Goal: Task Accomplishment & Management: Complete application form

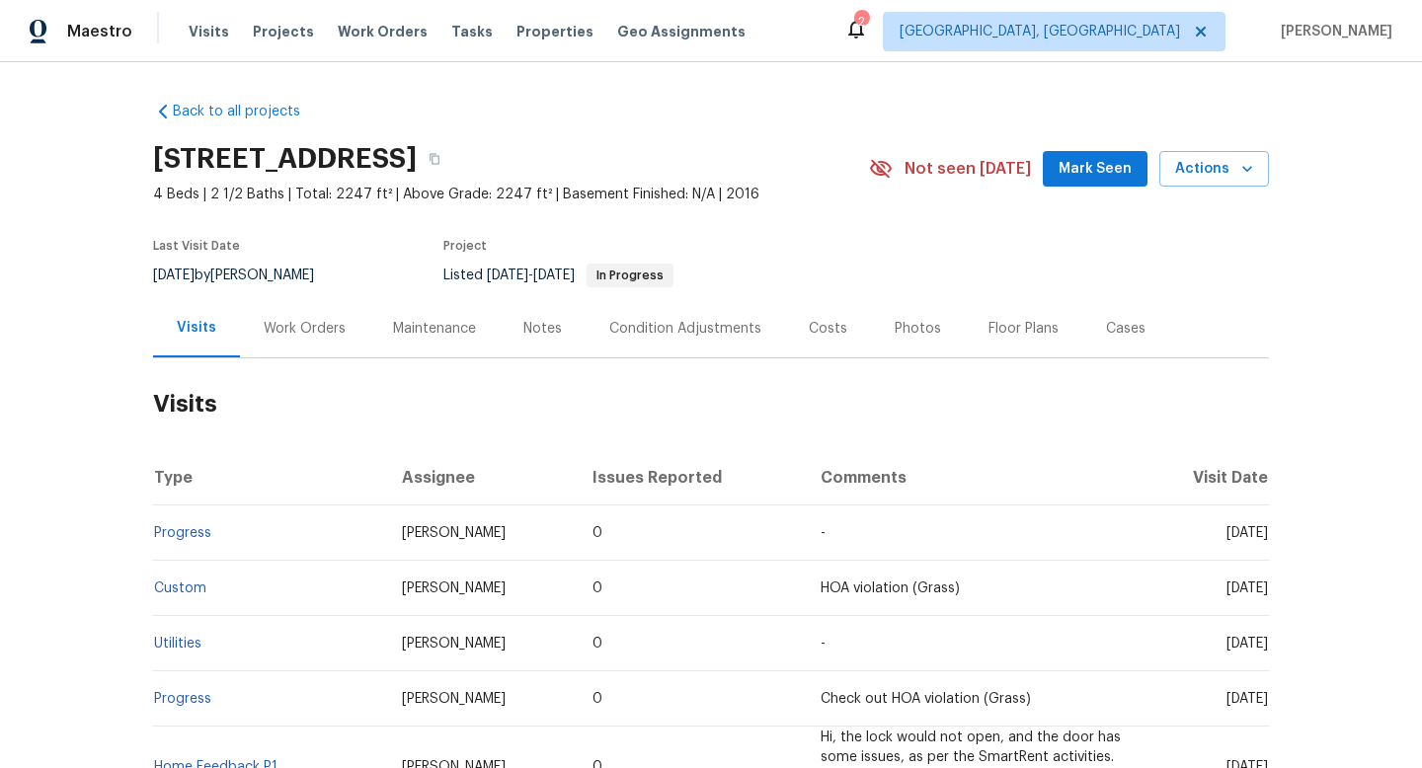
click at [340, 323] on div "Work Orders" at bounding box center [305, 329] width 82 height 20
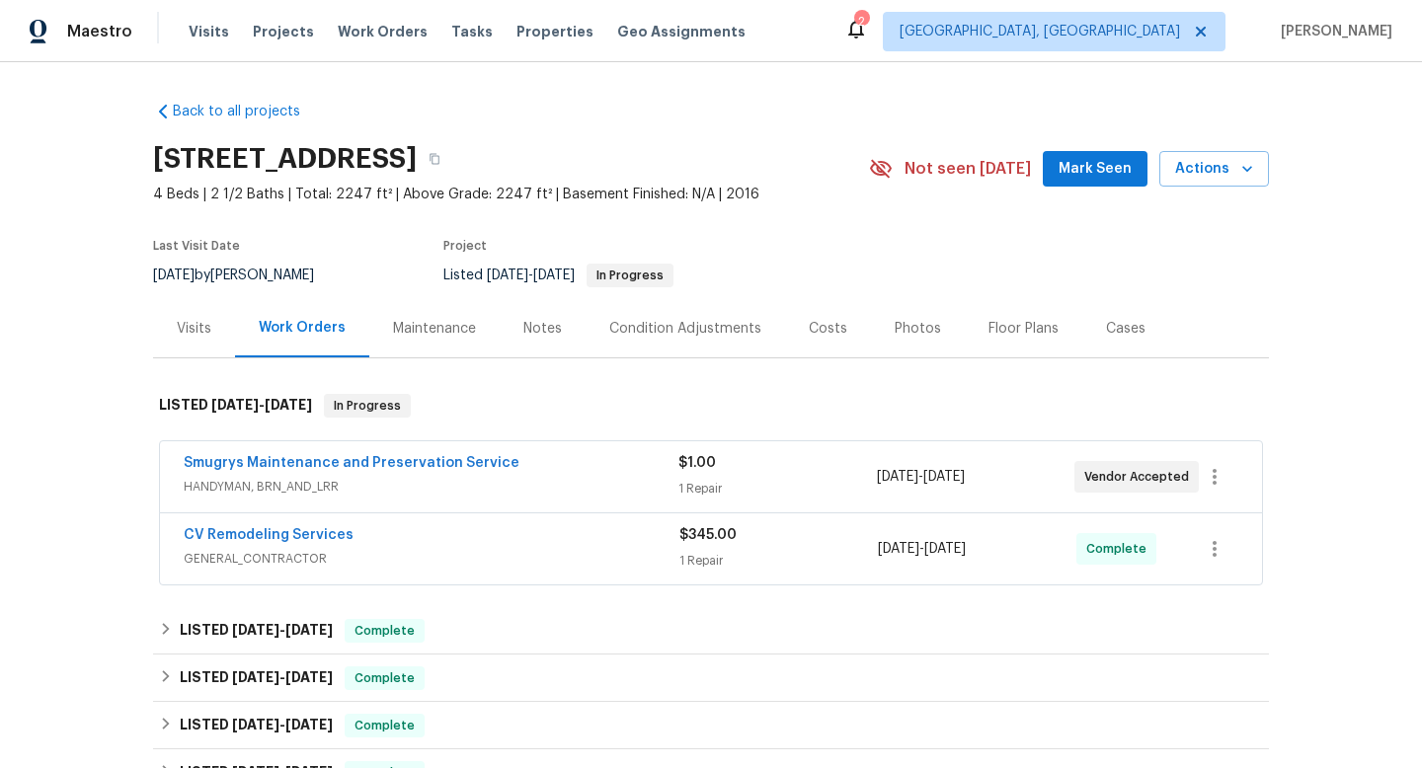
click at [585, 485] on span "HANDYMAN, BRN_AND_LRR" at bounding box center [431, 487] width 495 height 20
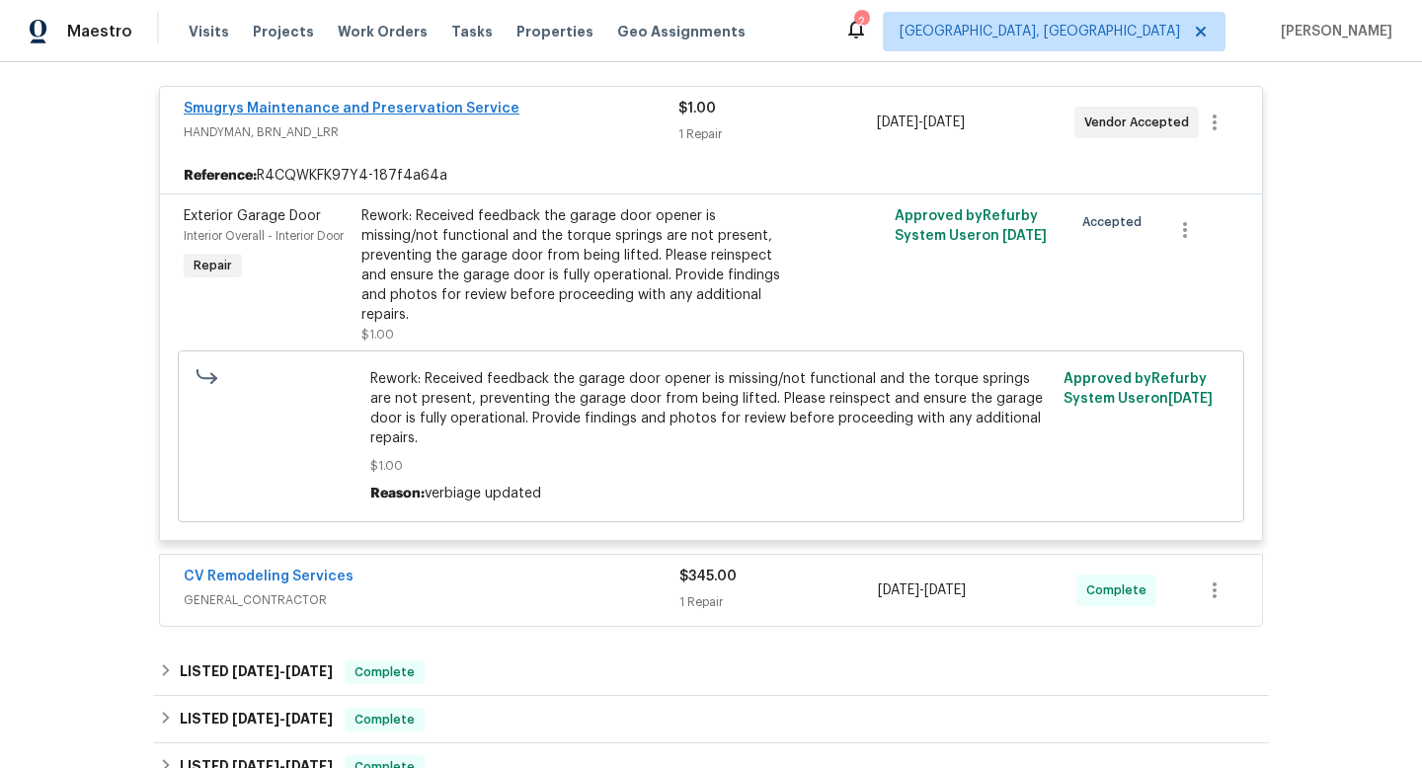
scroll to position [360, 0]
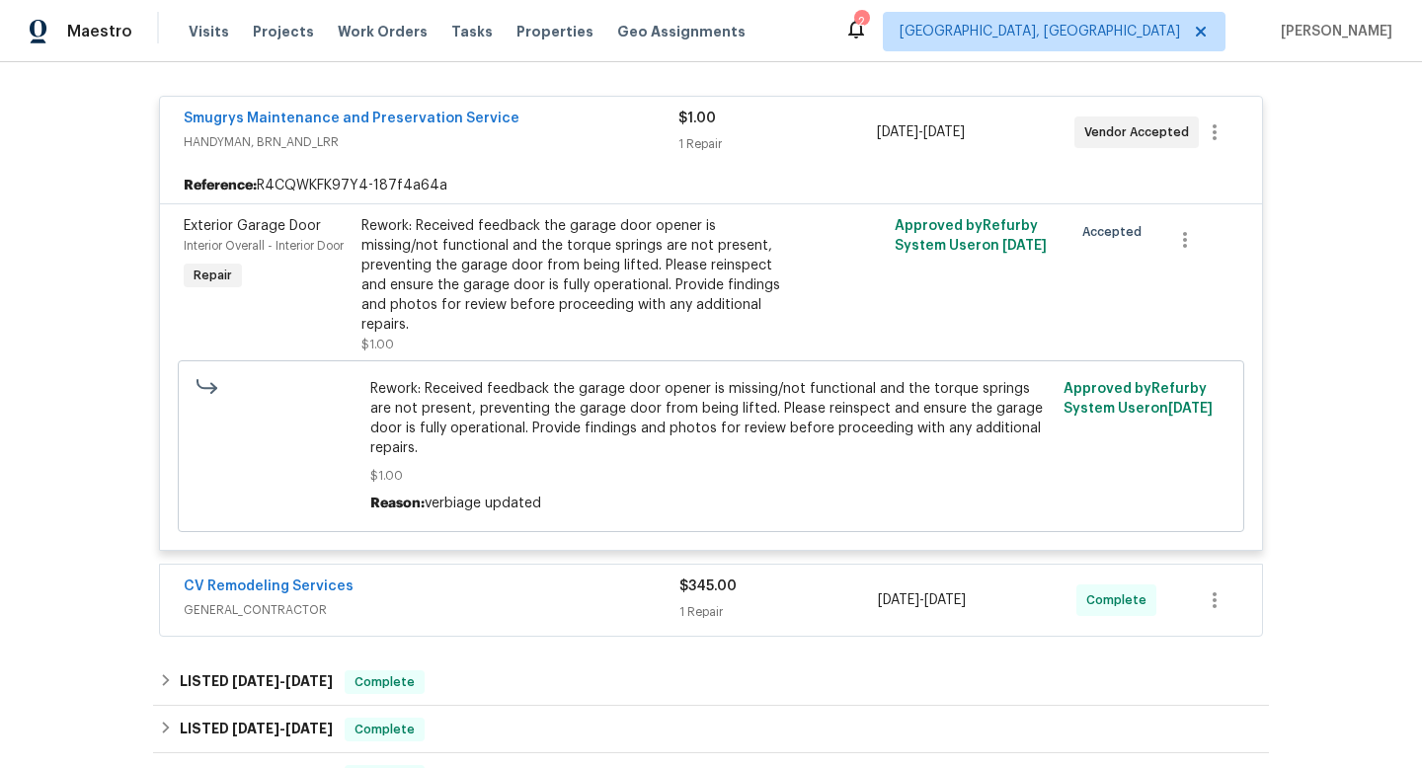
click at [497, 577] on div "CV Remodeling Services" at bounding box center [432, 589] width 496 height 24
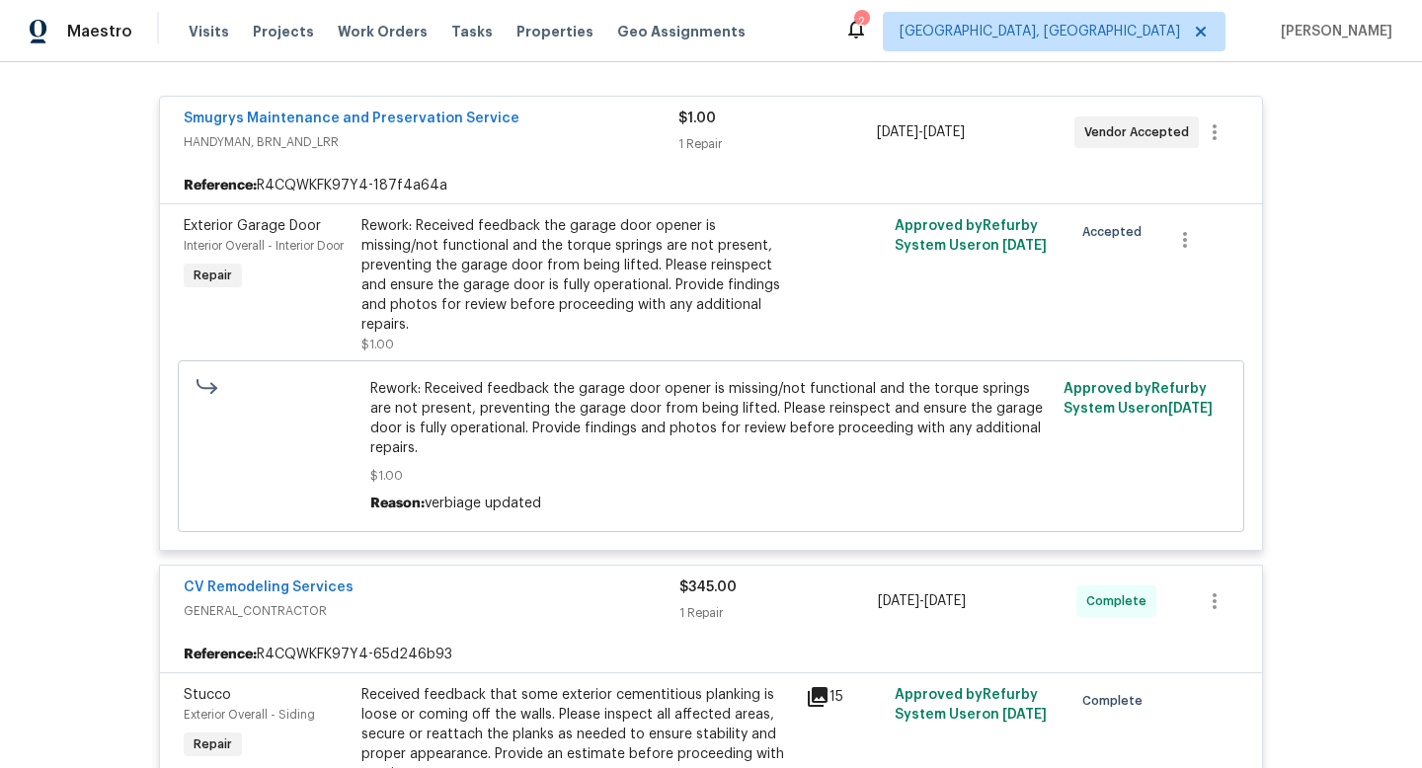
click at [500, 601] on span "GENERAL_CONTRACTOR" at bounding box center [432, 611] width 496 height 20
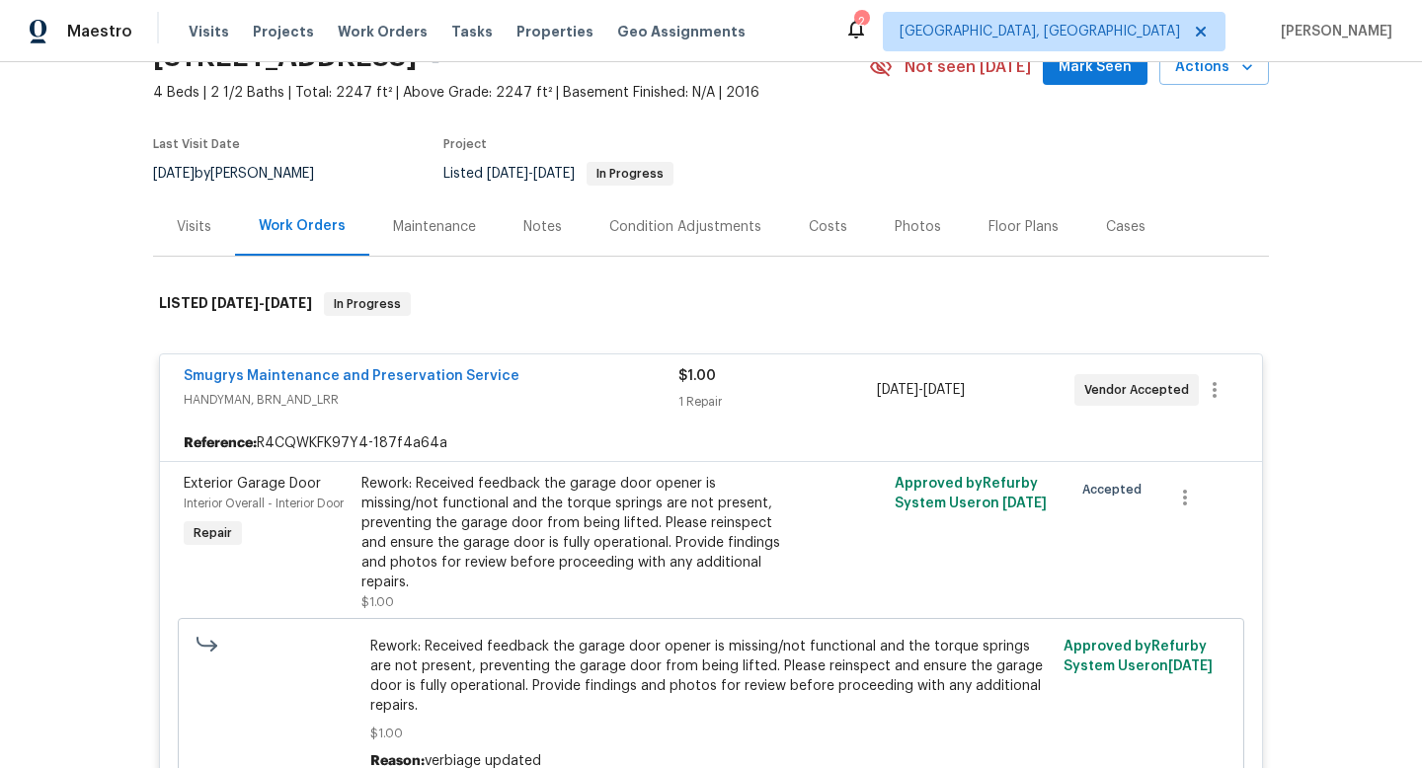
scroll to position [91, 0]
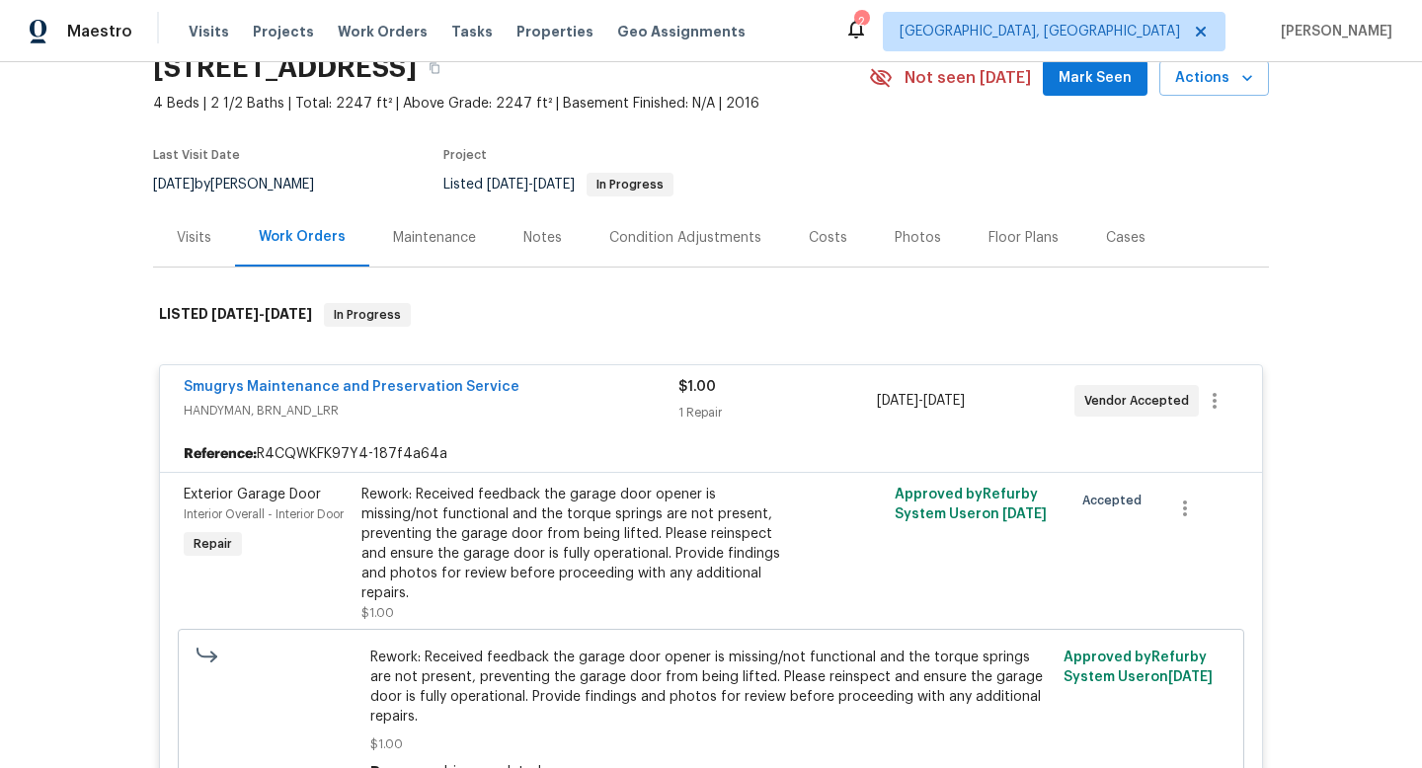
click at [174, 246] on div "Visits" at bounding box center [194, 237] width 82 height 58
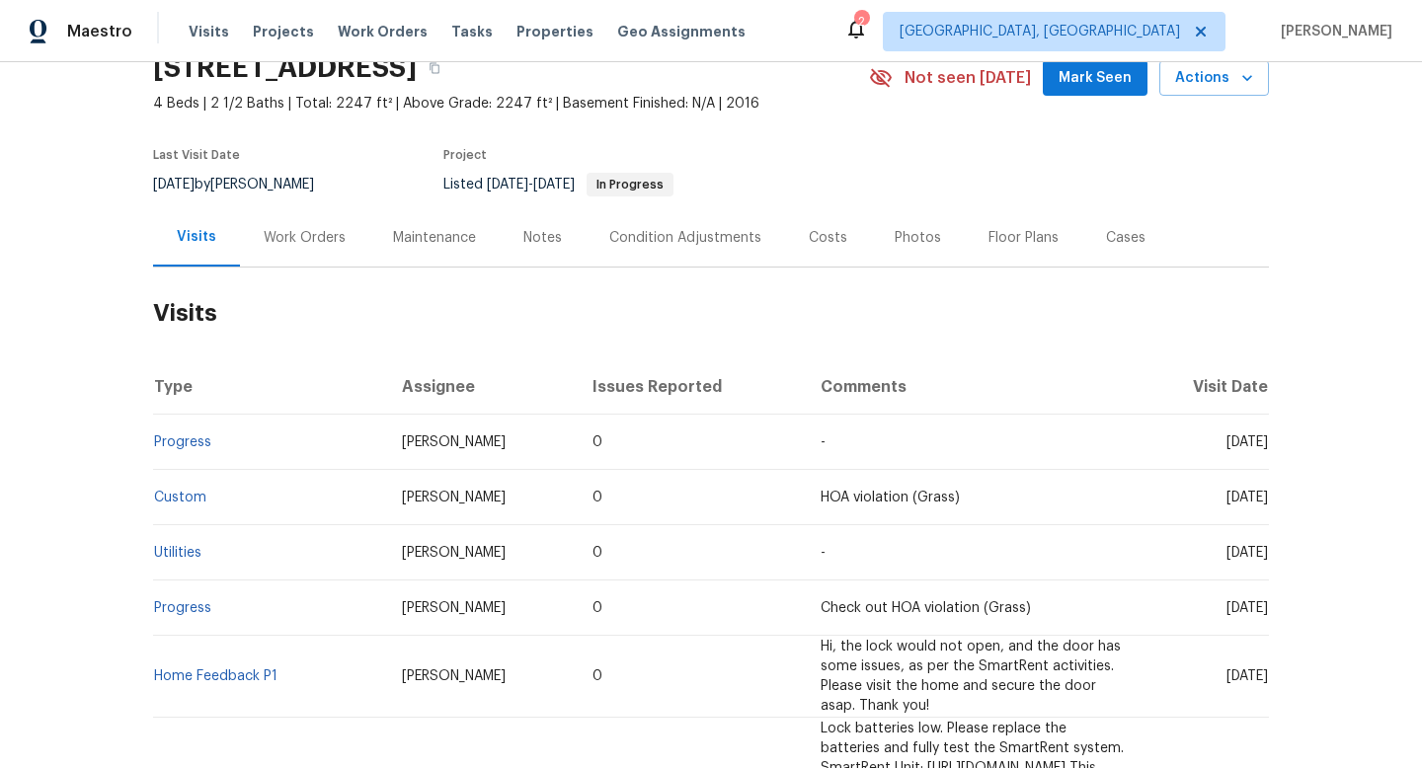
click at [1106, 232] on div "Cases" at bounding box center [1126, 238] width 40 height 20
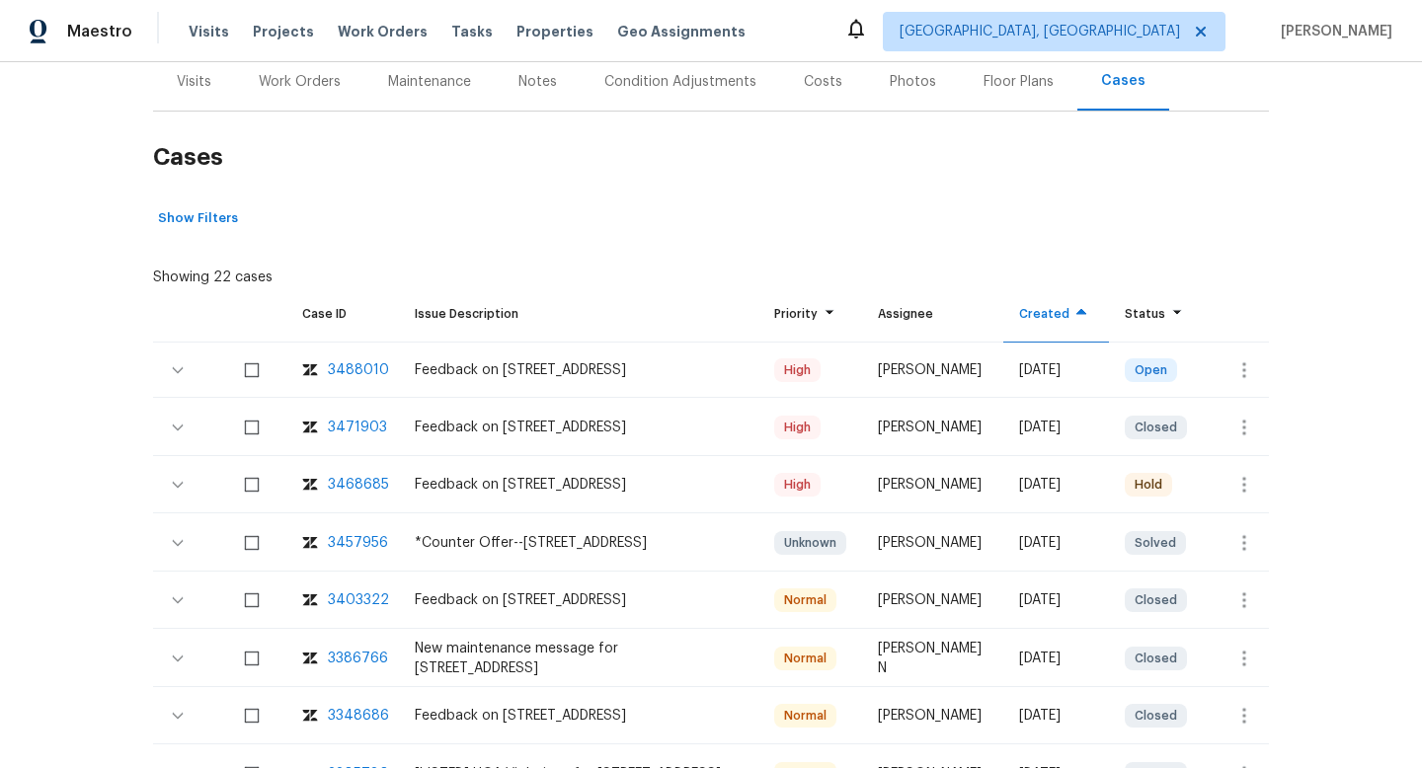
scroll to position [359, 0]
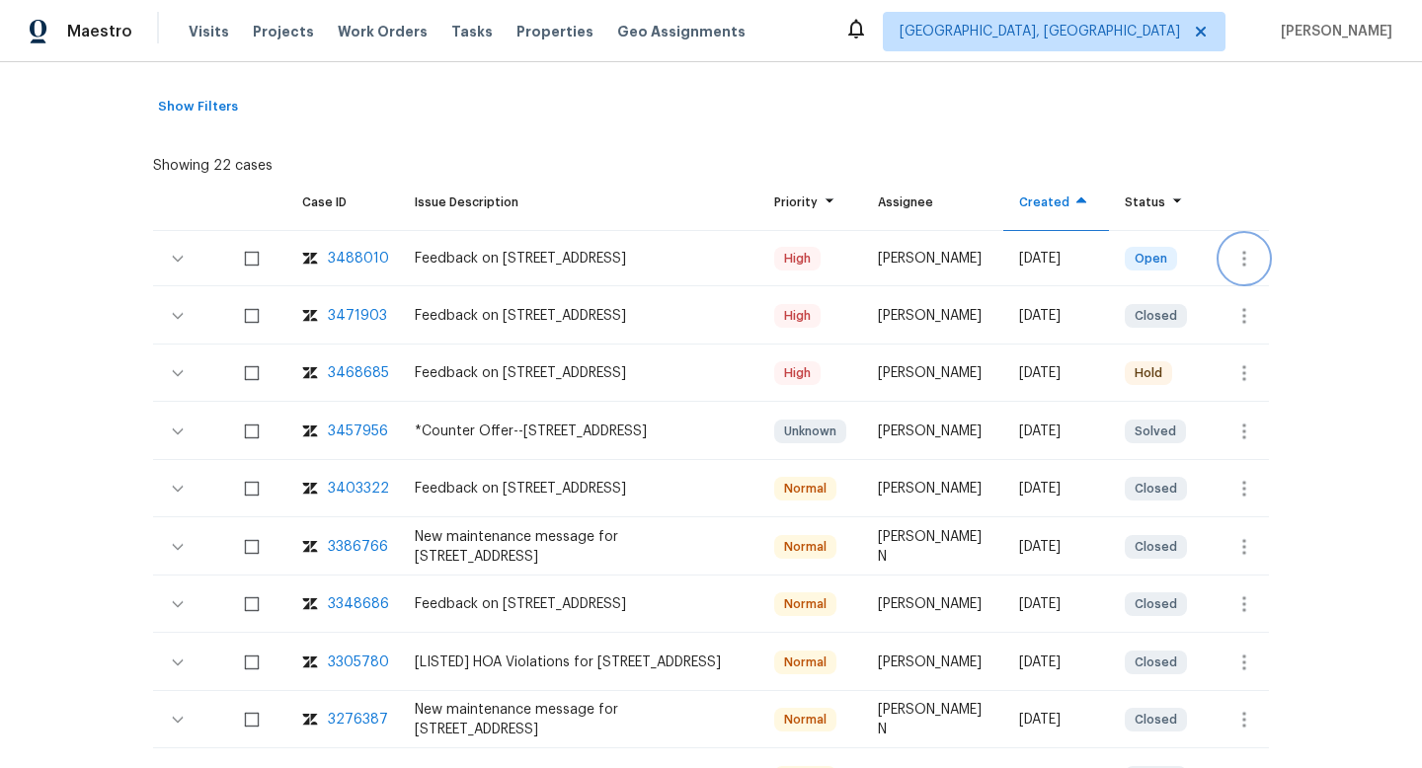
click at [1238, 246] on button "button" at bounding box center [1244, 258] width 47 height 47
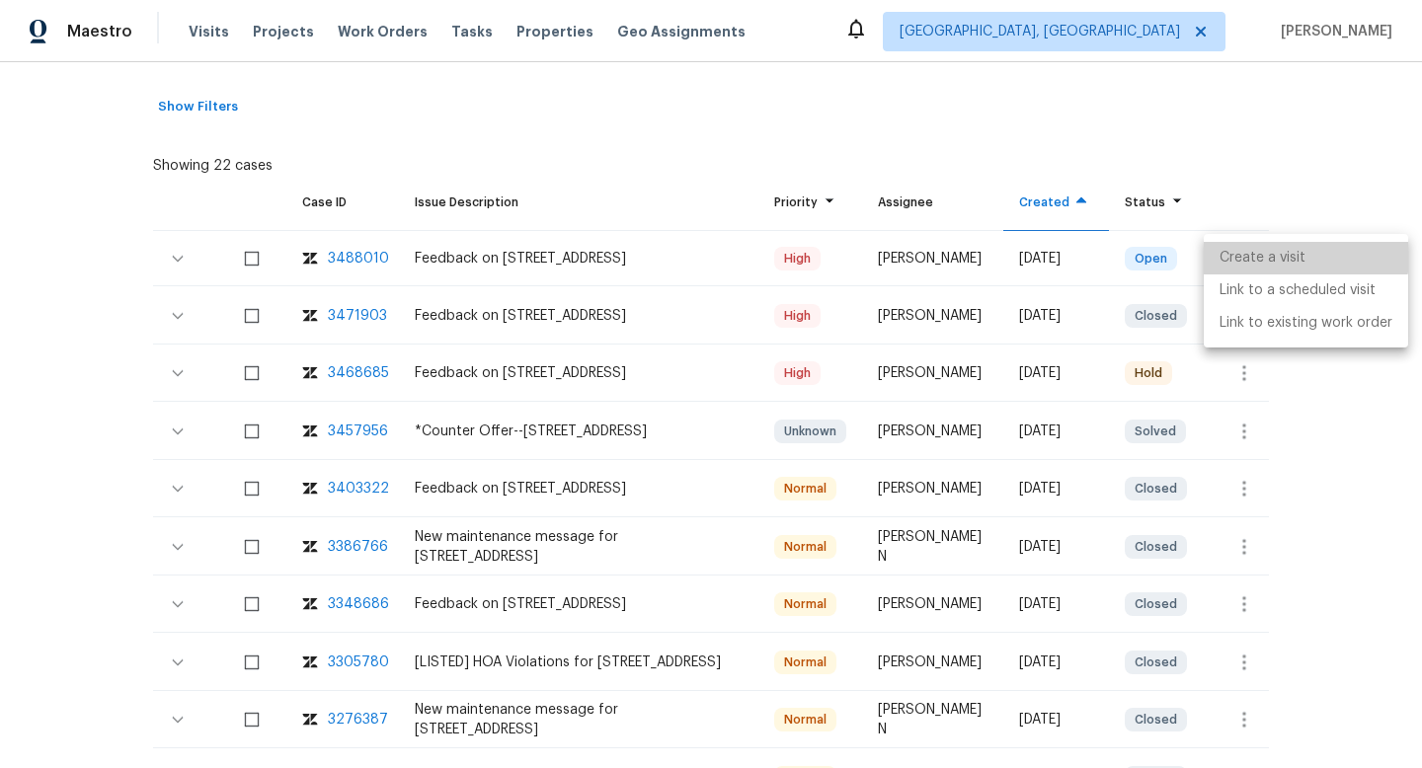
click at [1238, 246] on li "Create a visit" at bounding box center [1306, 258] width 204 height 33
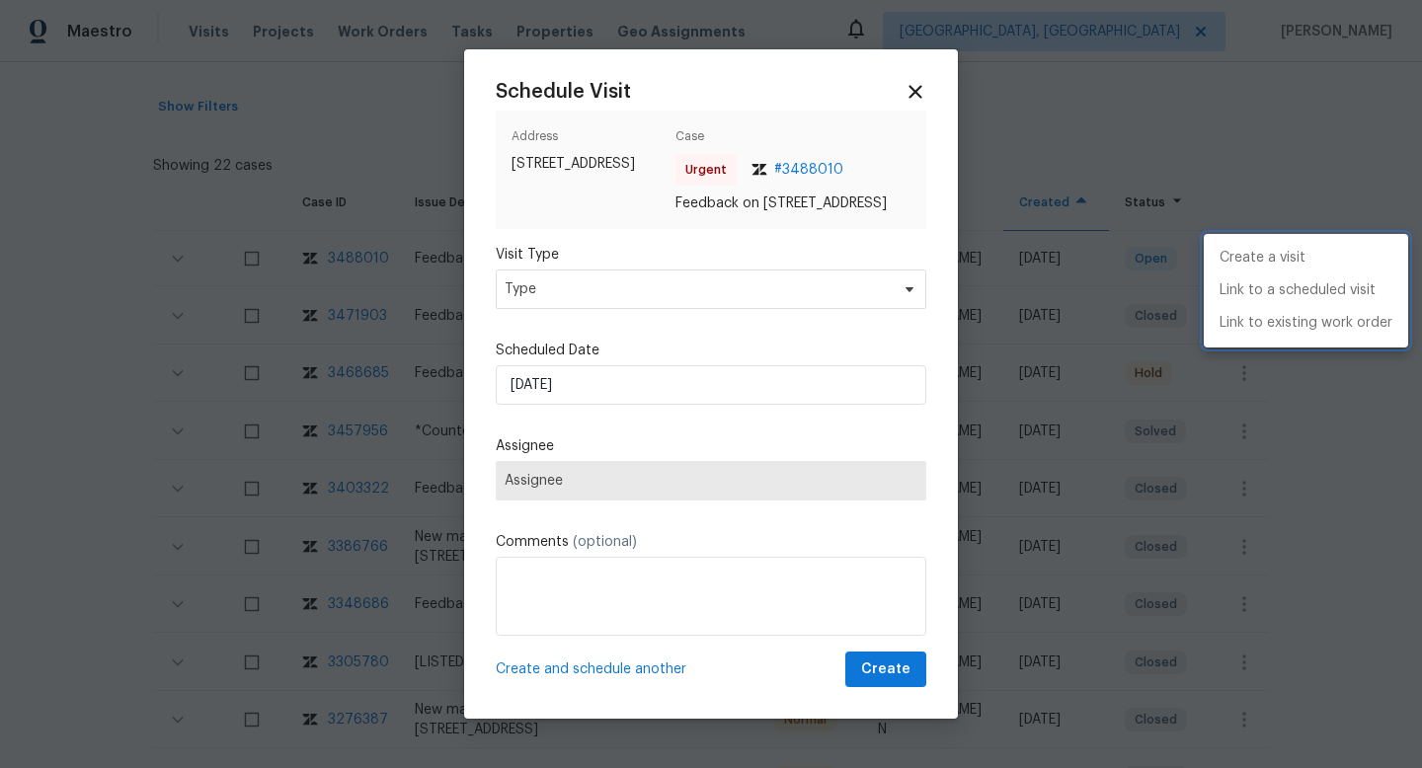
click at [546, 293] on div at bounding box center [711, 384] width 1422 height 768
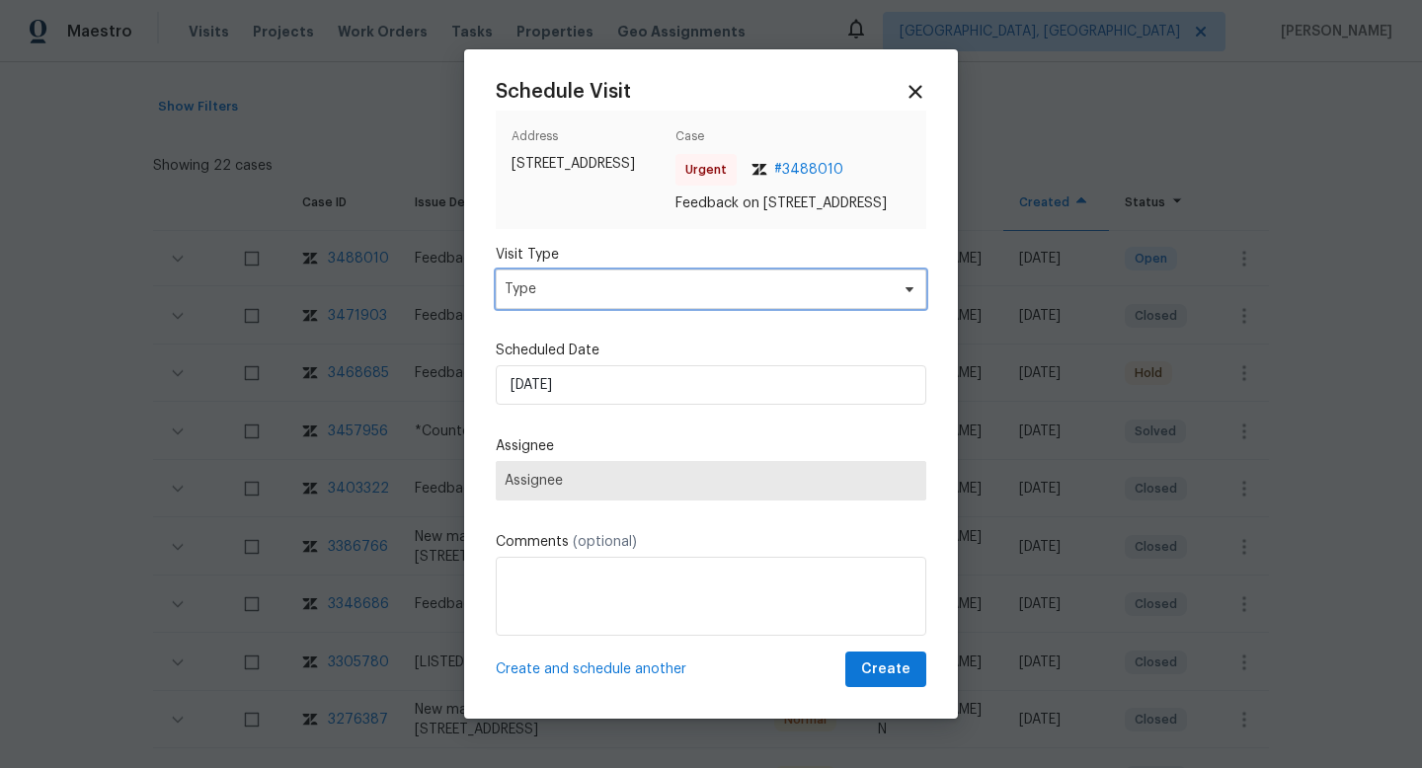
click at [582, 299] on span "Type" at bounding box center [697, 290] width 384 height 20
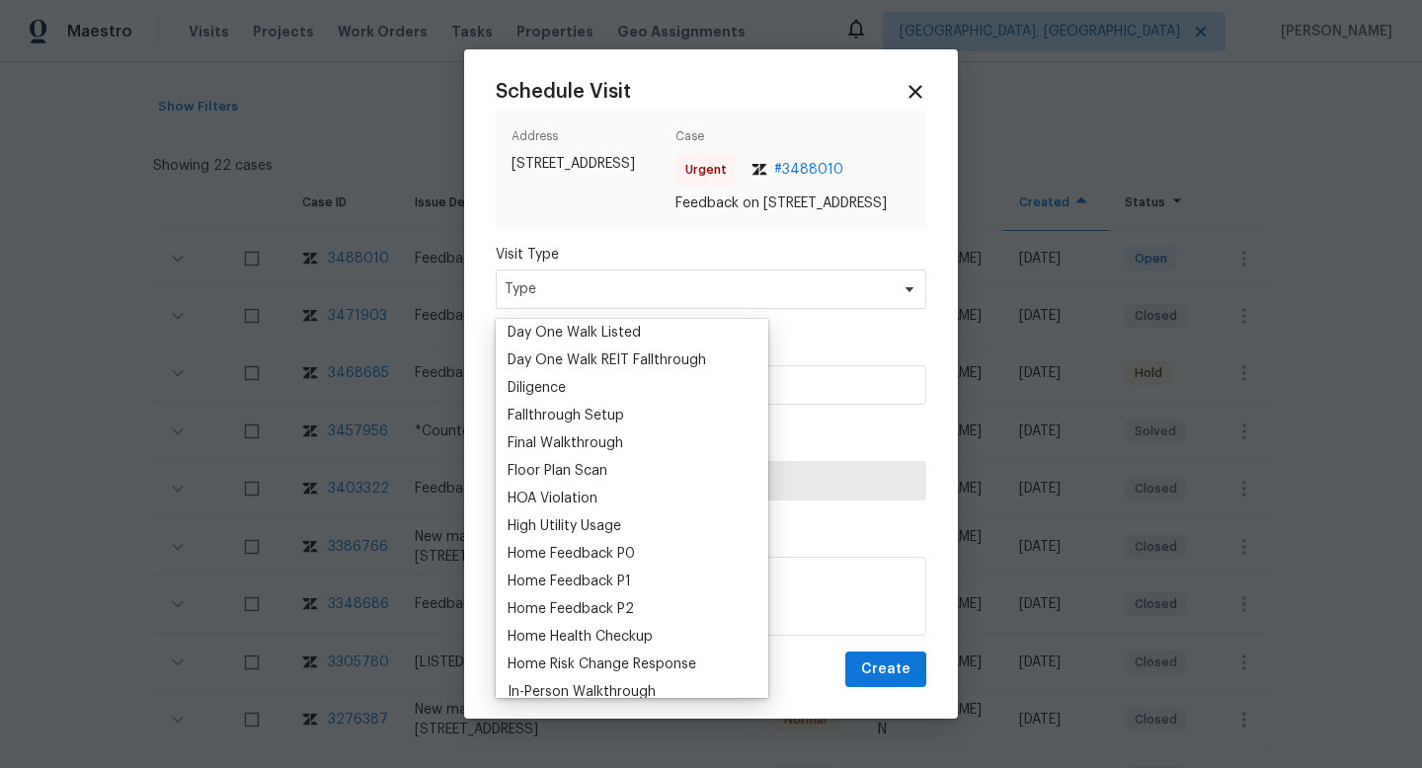
scroll to position [505, 0]
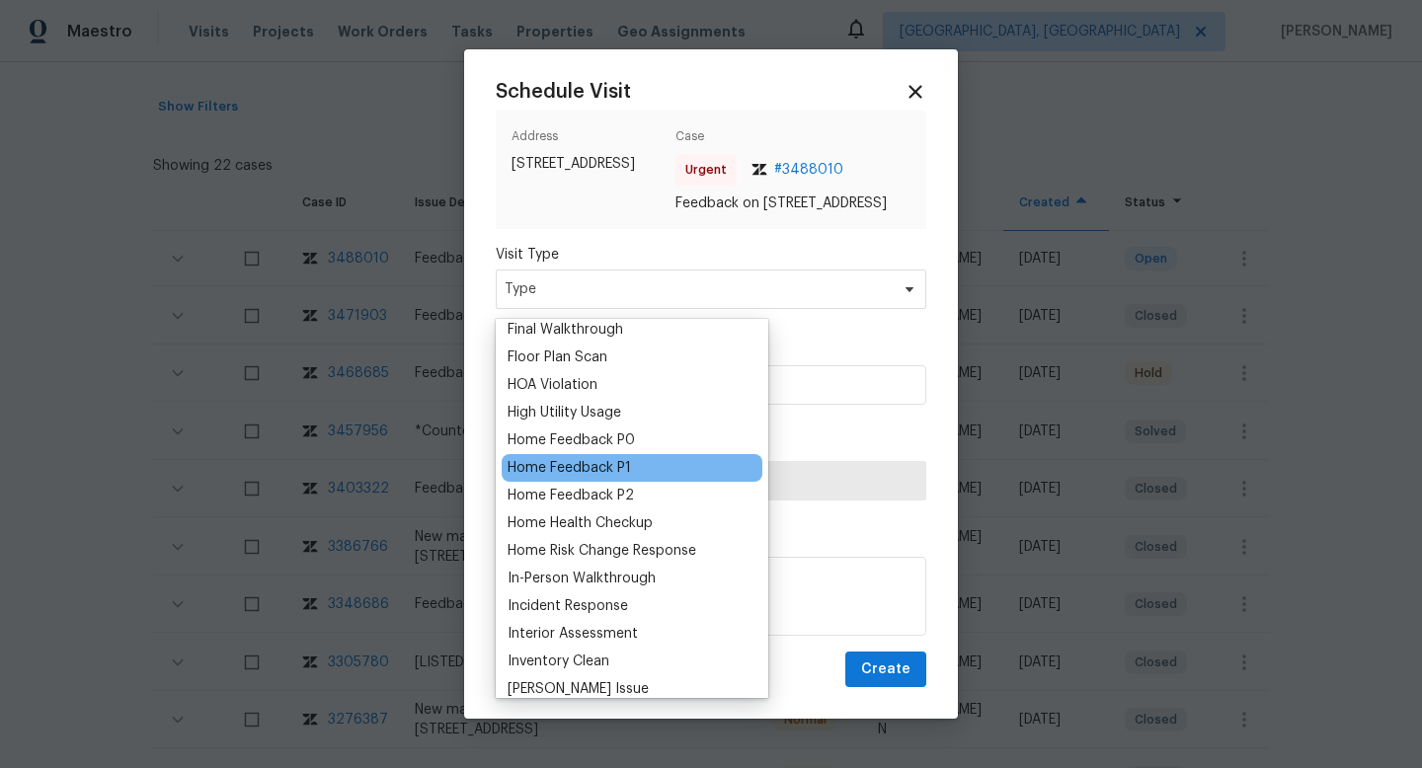
click at [607, 455] on div "Home Feedback P1" at bounding box center [632, 468] width 261 height 28
click at [584, 458] on div "Home Feedback P1" at bounding box center [569, 468] width 123 height 20
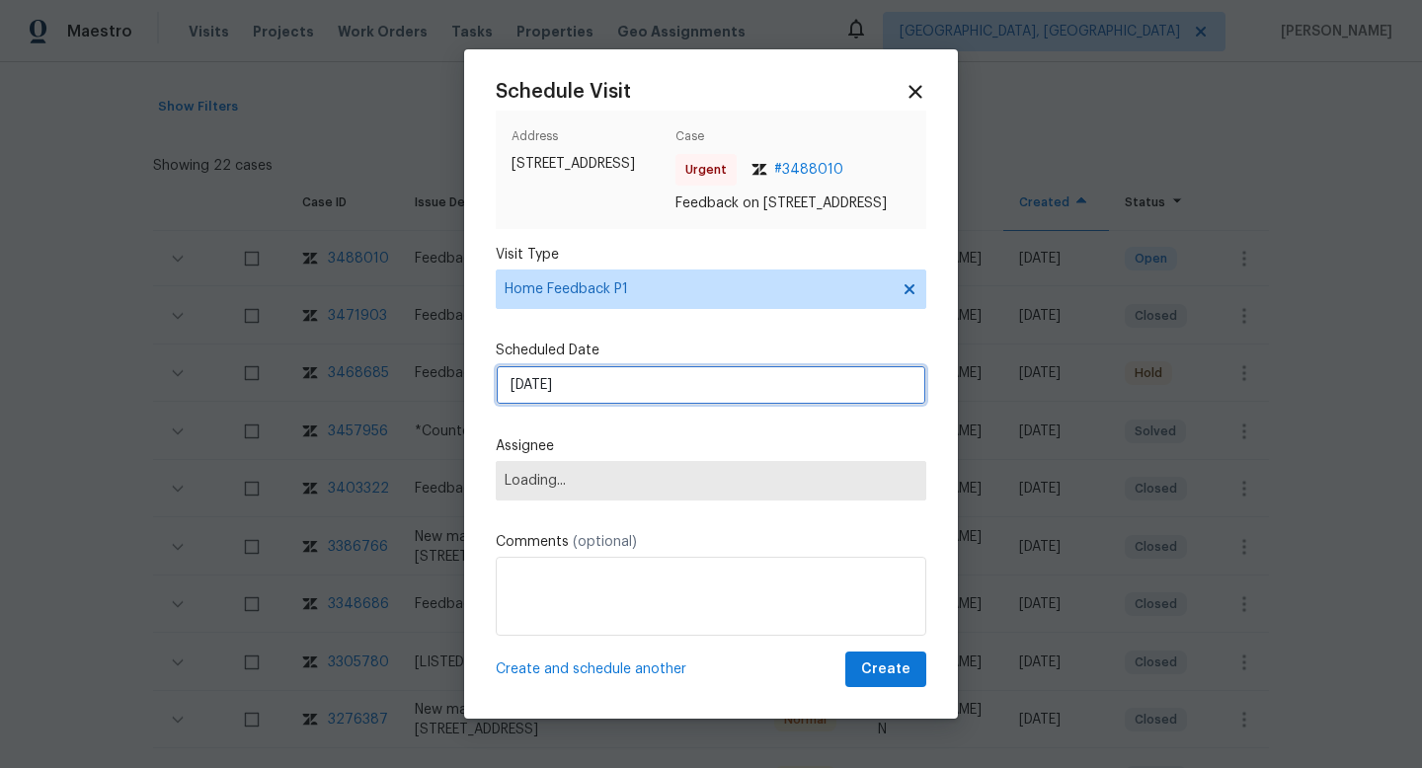
click at [564, 385] on input "19/09/2025" at bounding box center [711, 385] width 431 height 40
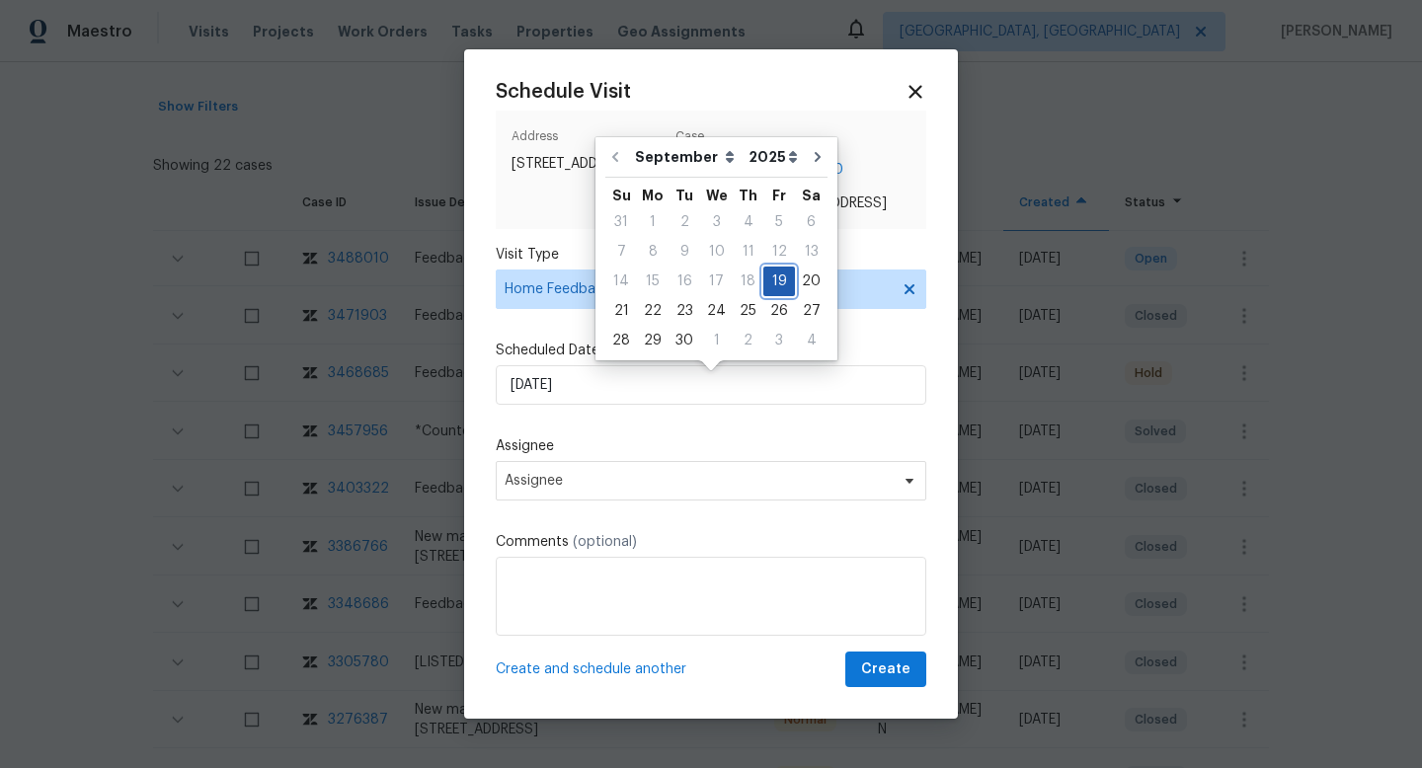
click at [769, 275] on div "19" at bounding box center [779, 282] width 32 height 28
click at [614, 427] on div "Schedule Visit Address 14562 Serenoa Dr, Jacksonville, FL 32258 Case Urgent # 3…" at bounding box center [711, 384] width 431 height 606
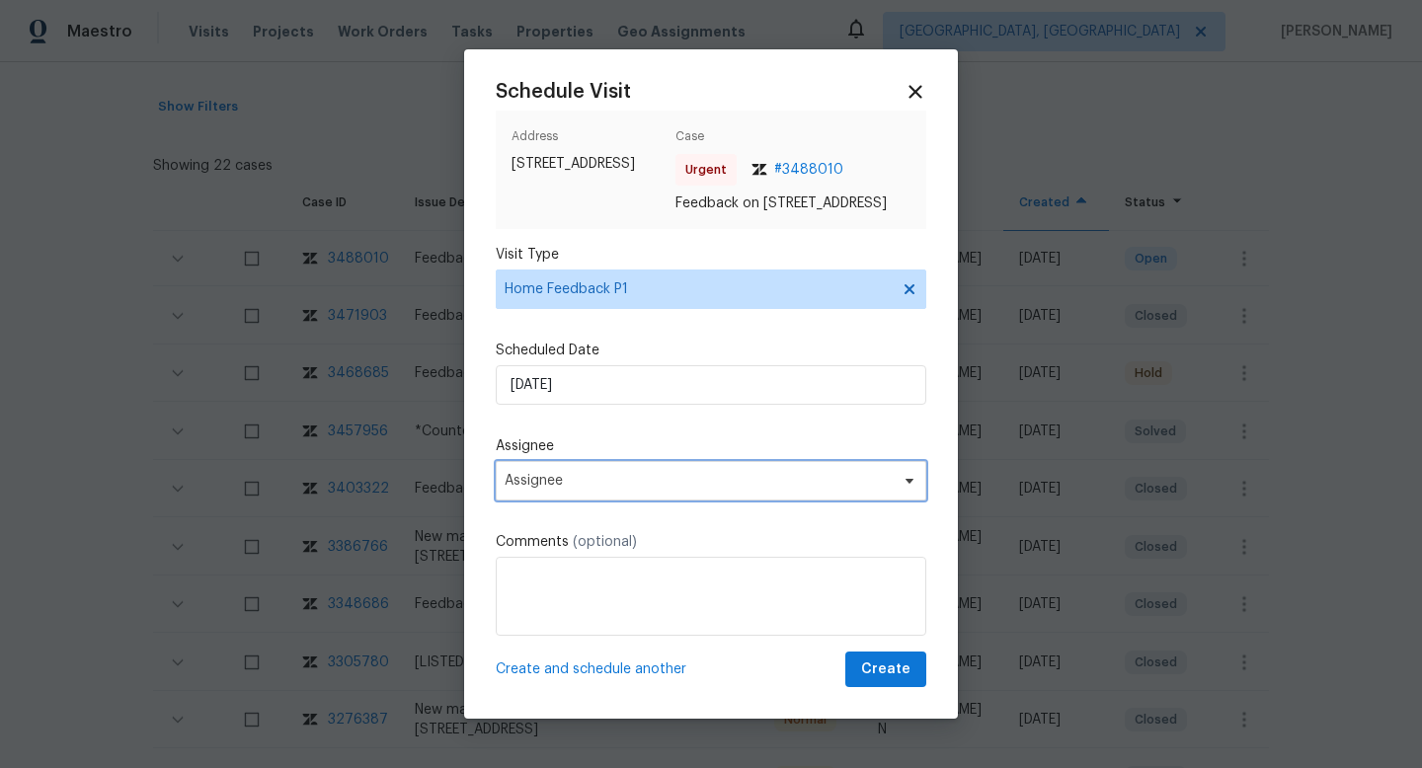
click at [542, 489] on span "Assignee" at bounding box center [698, 481] width 387 height 16
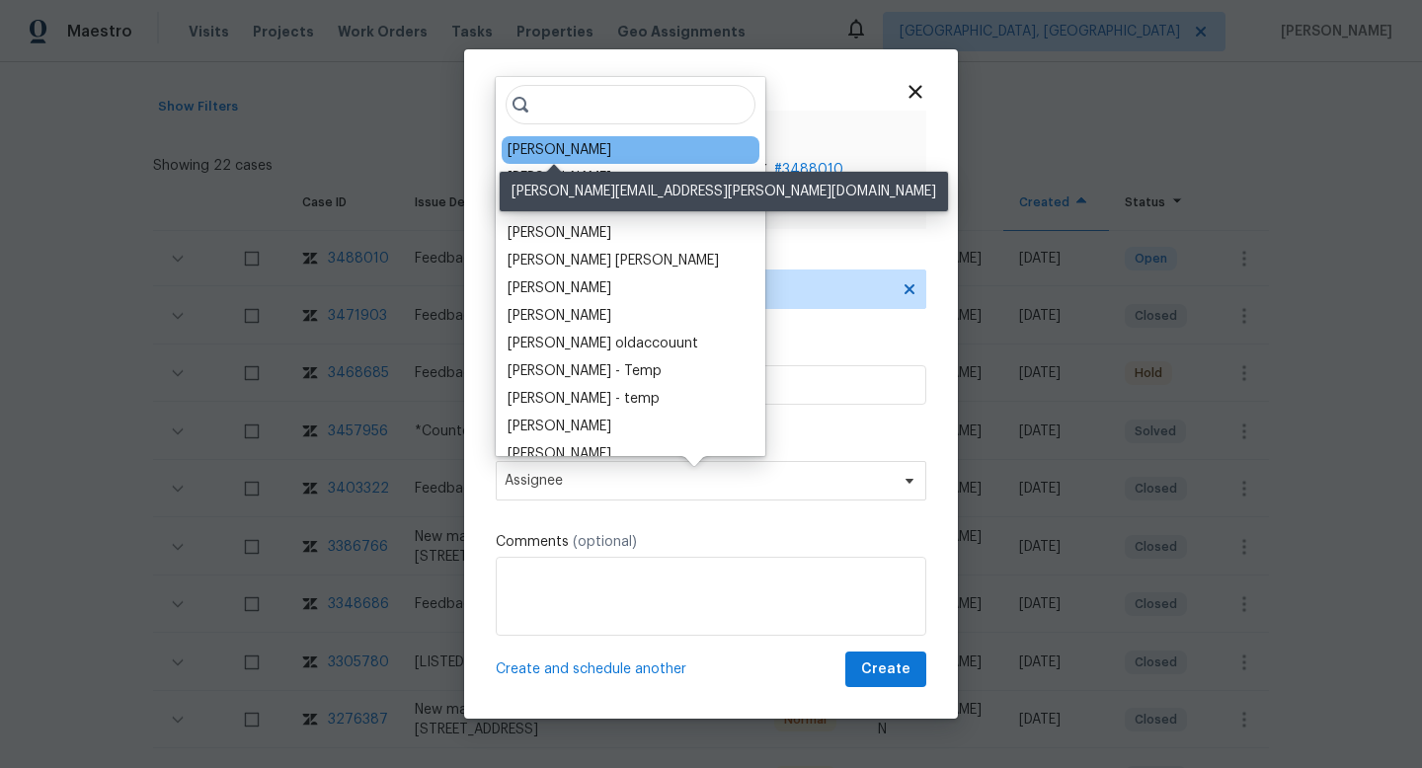
click at [576, 158] on div "William Sparks" at bounding box center [560, 150] width 104 height 20
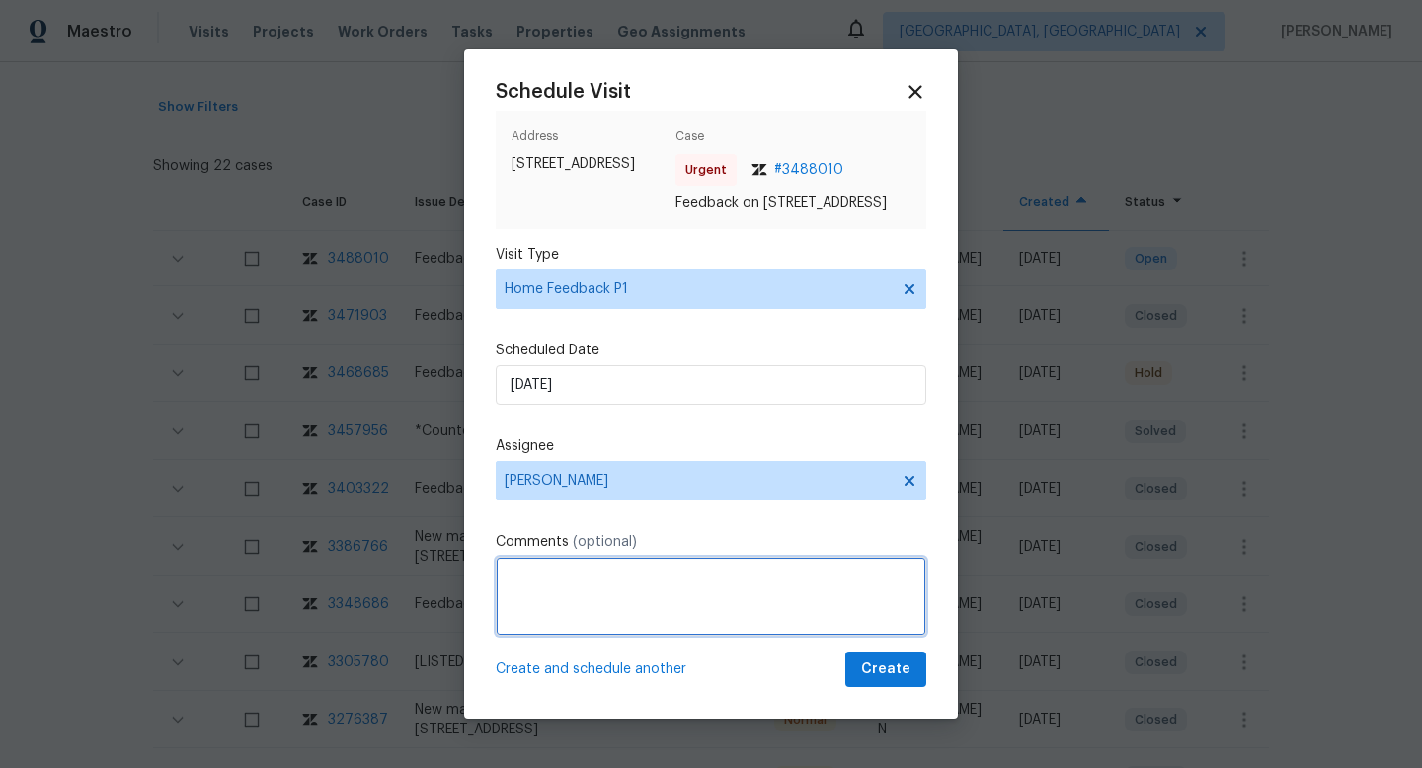
click at [601, 618] on textarea at bounding box center [711, 596] width 431 height 79
paste textarea "The key was left in the front door"
type textarea "We received a feedback stating "The key was left in the front door" Please chec…"
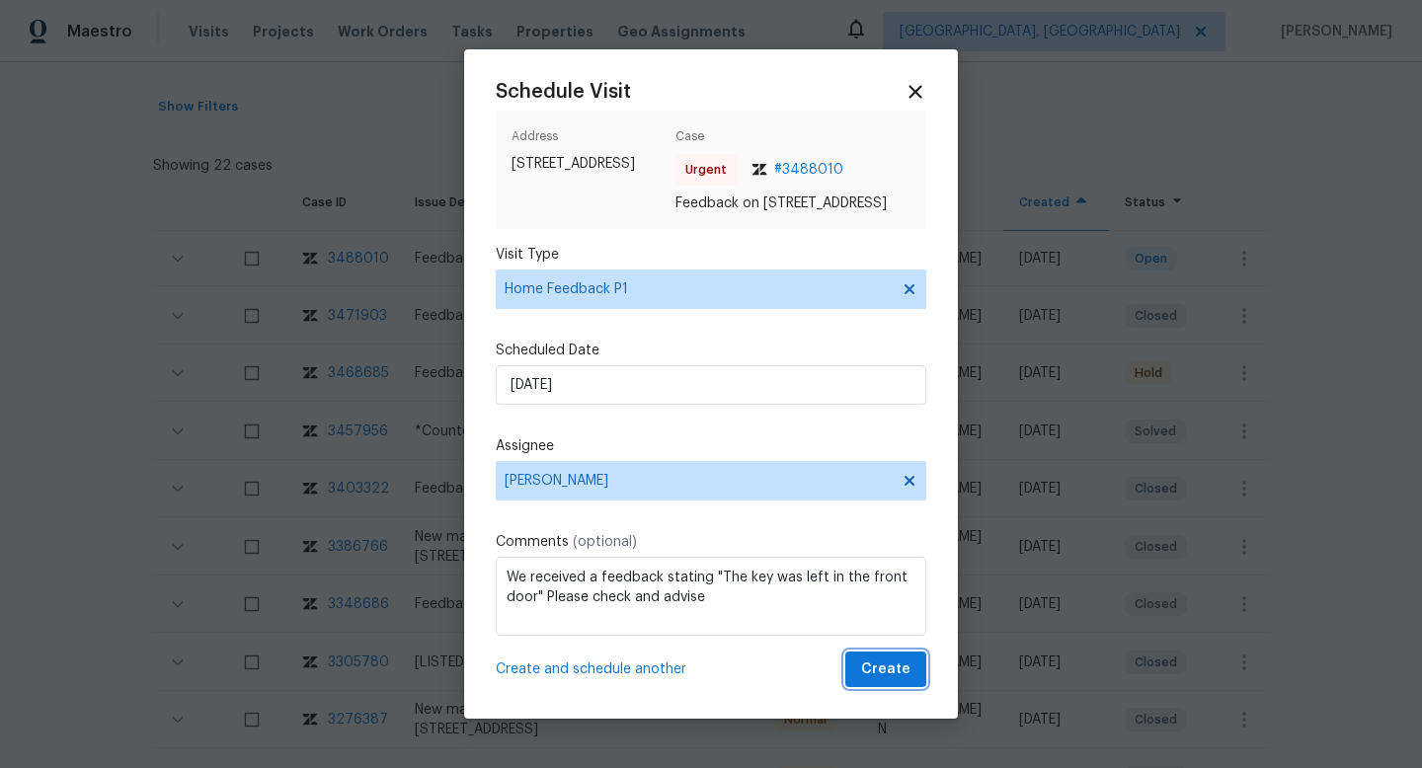
click at [890, 680] on span "Create" at bounding box center [885, 670] width 49 height 25
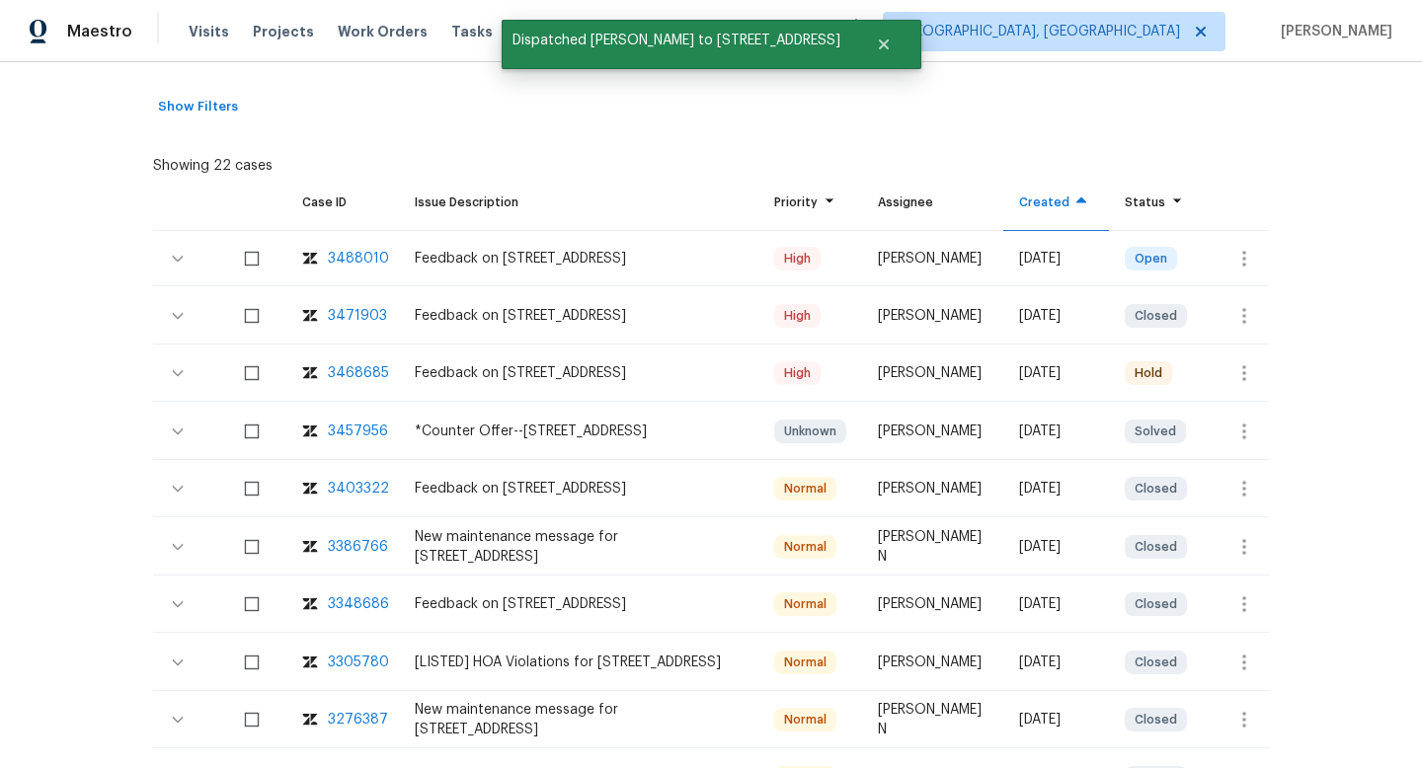
scroll to position [0, 0]
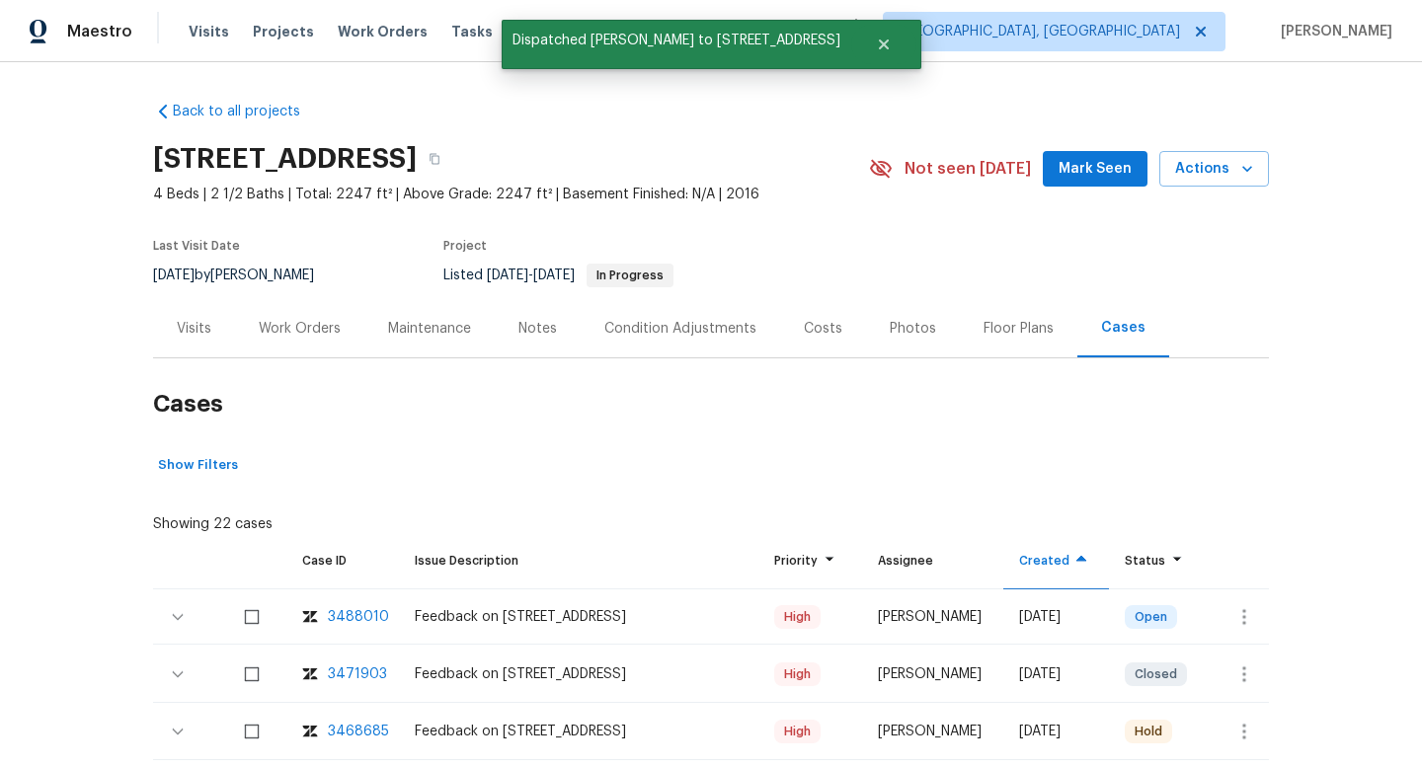
click at [204, 325] on div "Visits" at bounding box center [194, 329] width 35 height 20
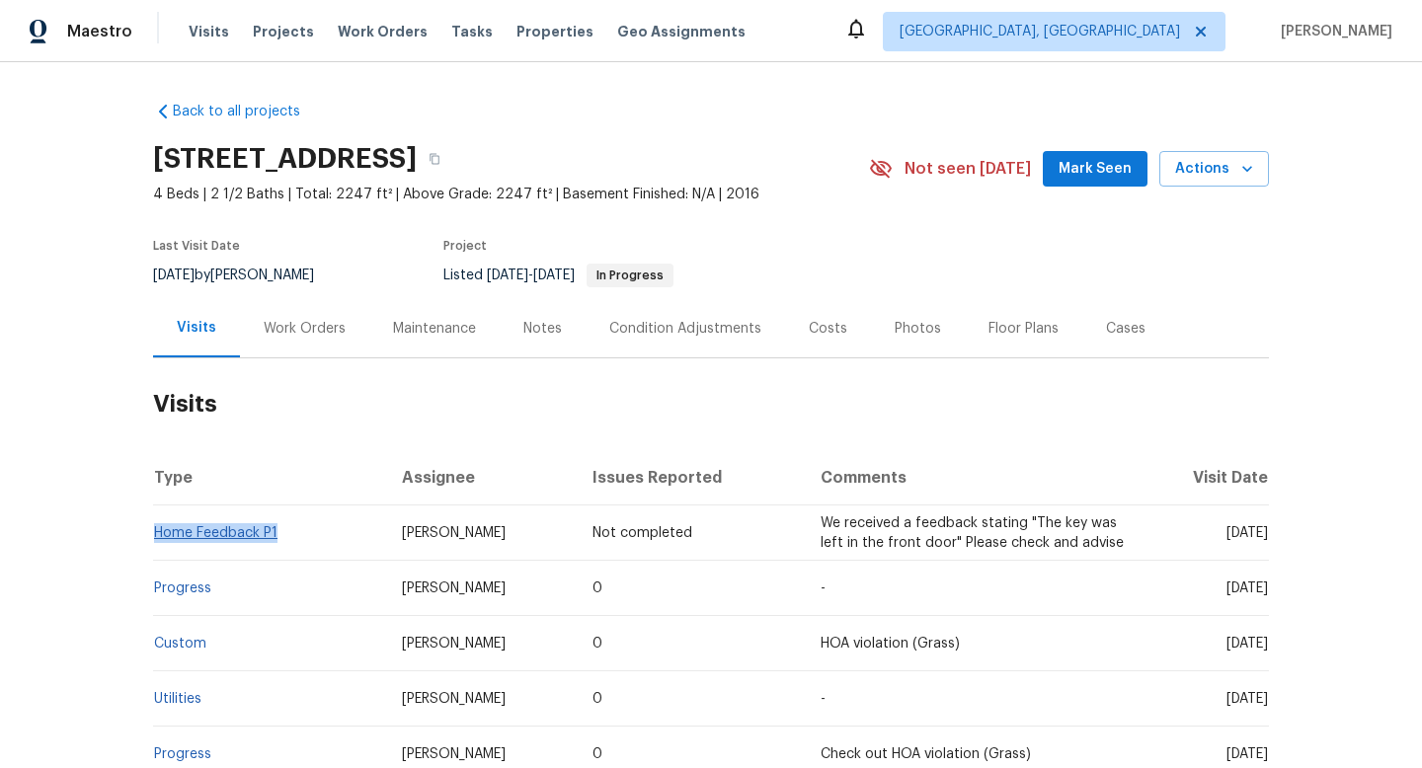
drag, startPoint x: 291, startPoint y: 537, endPoint x: 155, endPoint y: 534, distance: 136.3
click at [155, 534] on td "Home Feedback P1" at bounding box center [269, 533] width 233 height 55
copy link "Home Feedback P1"
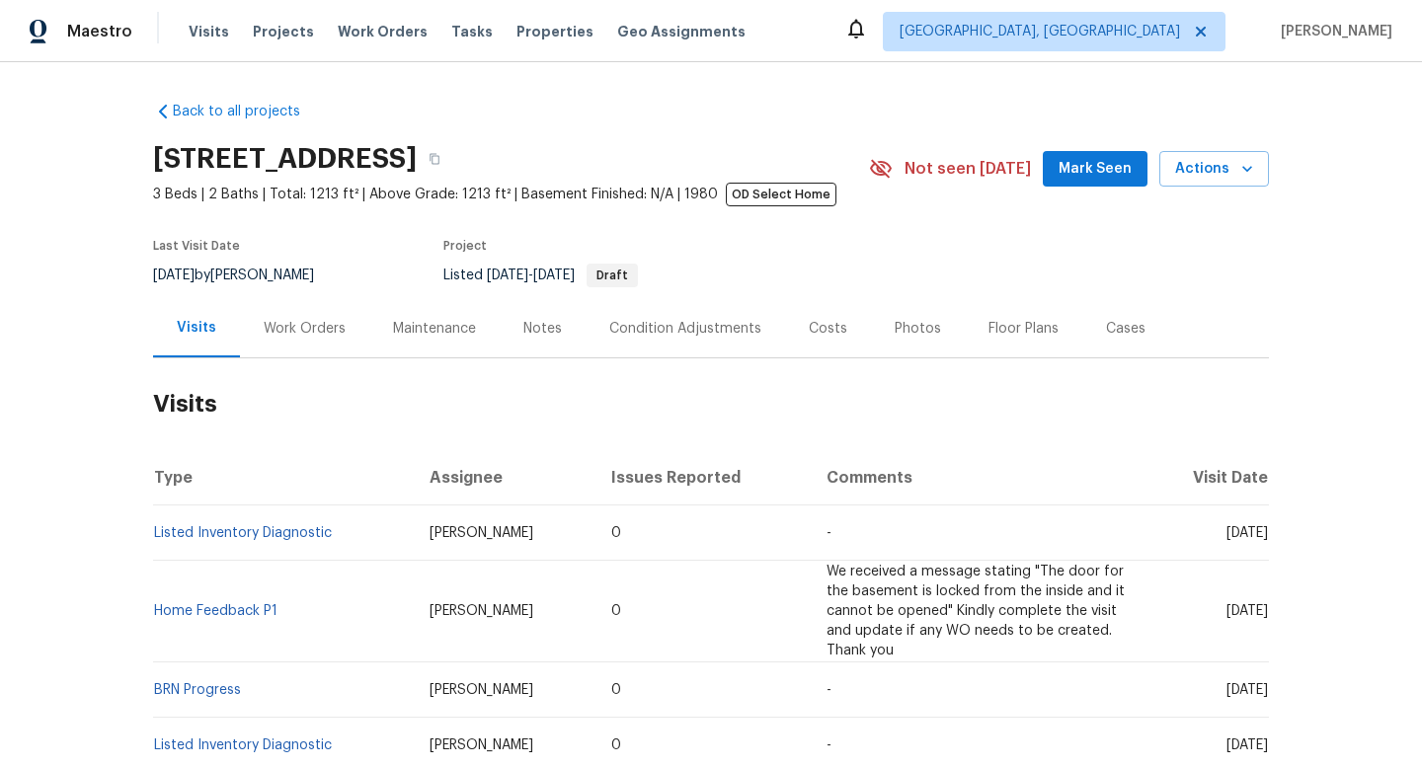
click at [195, 271] on span "[DATE]" at bounding box center [173, 276] width 41 height 14
copy div "[DATE] by [PERSON_NAME]"
click at [274, 326] on div "Work Orders" at bounding box center [305, 329] width 82 height 20
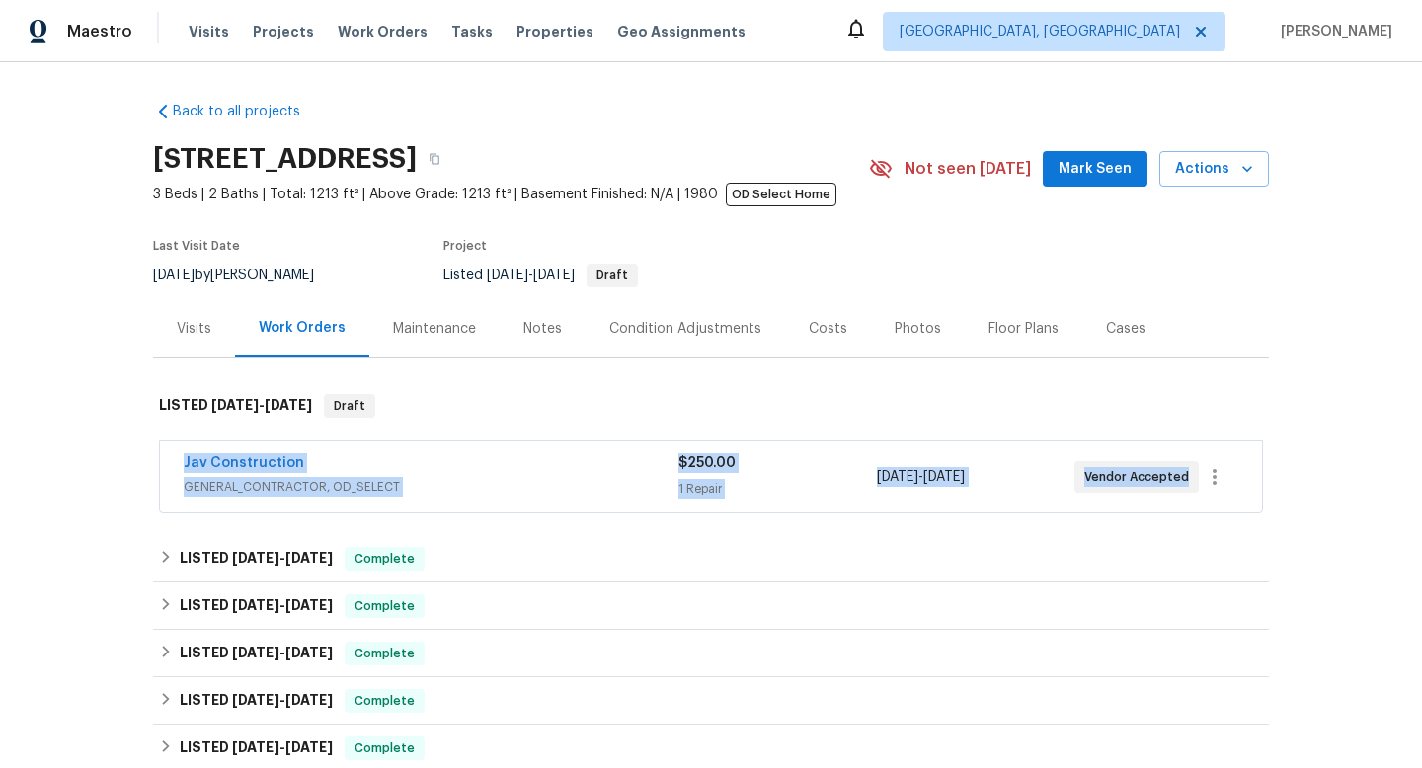
drag, startPoint x: 164, startPoint y: 470, endPoint x: 1277, endPoint y: 478, distance: 1113.1
click at [1288, 482] on div "Back to all projects [STREET_ADDRESS] 3 Beds | 2 Baths | Total: 1213 ft² | Abov…" at bounding box center [711, 415] width 1422 height 706
copy div "Jav Construction GENERAL_CONTRACTOR, OD_SELECT $250.00 1 Repair [DATE] - [DATE]…"
click at [430, 475] on div "Jav Construction" at bounding box center [431, 465] width 495 height 24
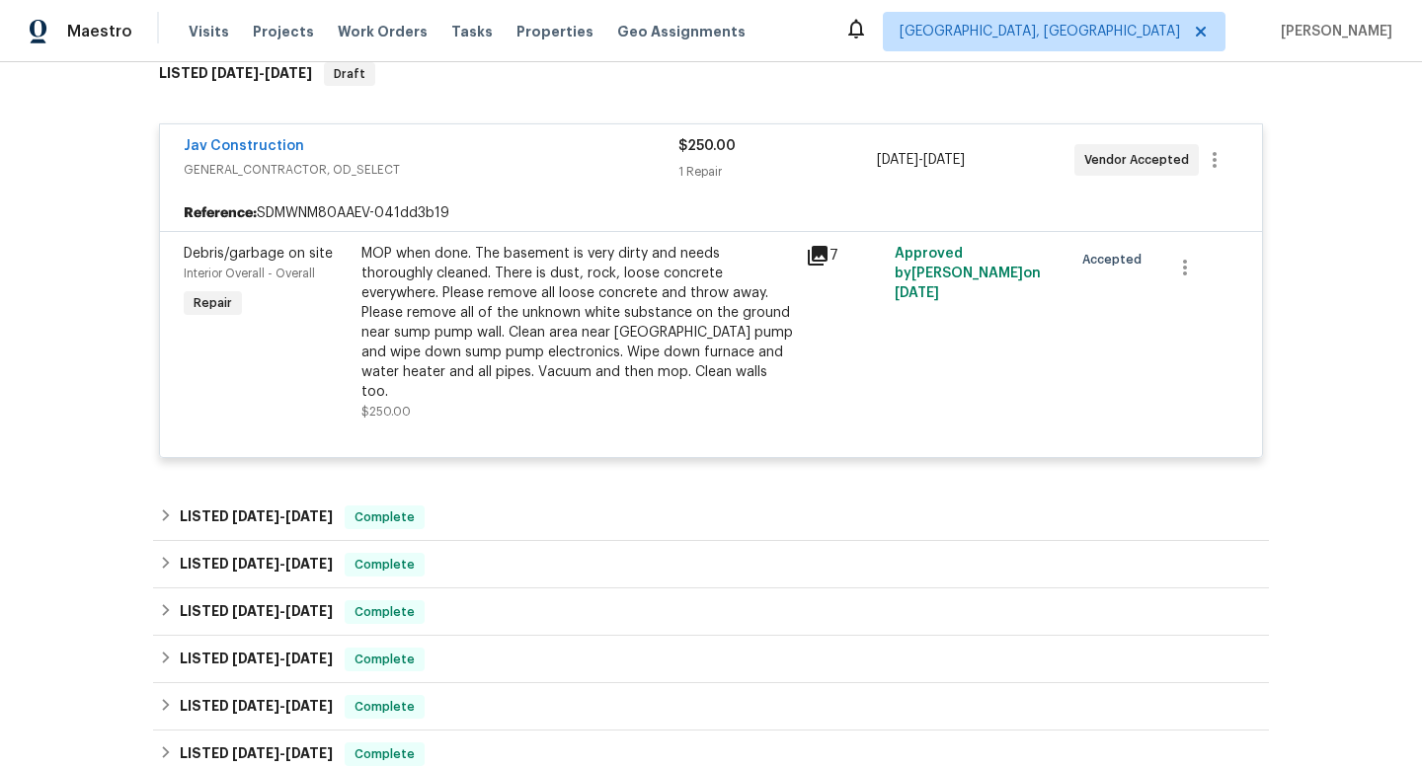
scroll to position [370, 0]
